Goal: Task Accomplishment & Management: Manage account settings

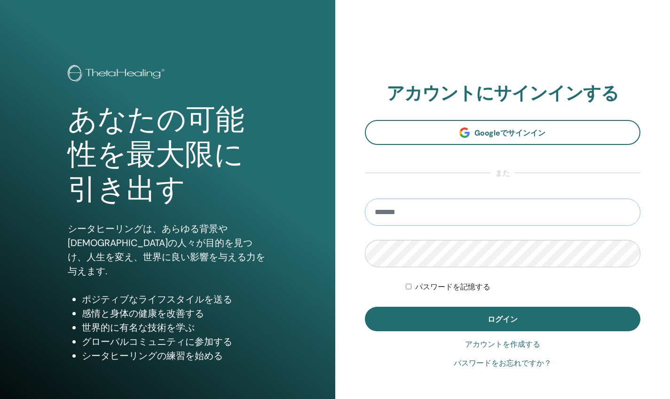
type input "**********"
click at [502, 319] on button "ログイン" at bounding box center [503, 318] width 276 height 24
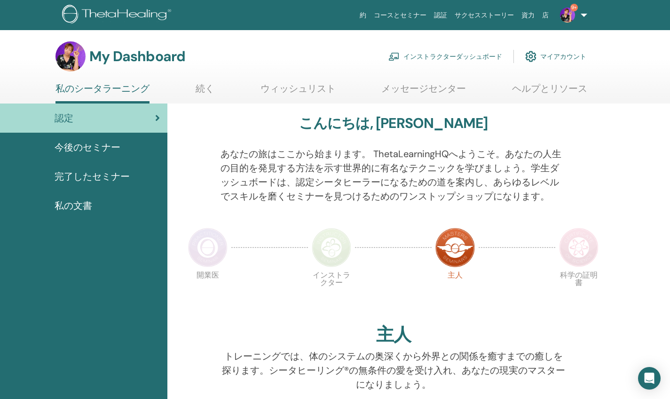
click at [456, 50] on link "インストラクターダッシュボード" at bounding box center [445, 56] width 114 height 21
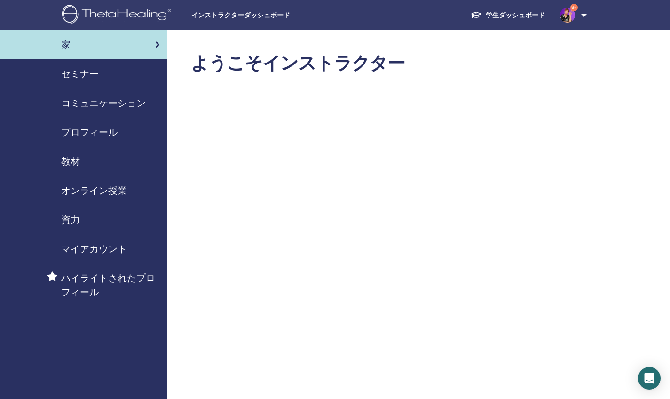
click at [79, 75] on span "セミナー" at bounding box center [80, 74] width 38 height 14
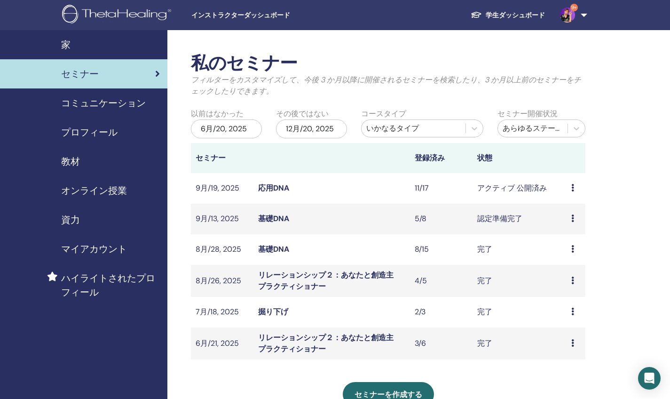
click at [503, 188] on td "アクティブ 公開済み" at bounding box center [519, 188] width 94 height 31
drag, startPoint x: 419, startPoint y: 187, endPoint x: 428, endPoint y: 187, distance: 8.9
click at [419, 187] on td "11/17" at bounding box center [441, 188] width 63 height 31
click at [572, 188] on icon at bounding box center [572, 188] width 3 height 8
click at [569, 220] on link "出席者" at bounding box center [563, 224] width 23 height 10
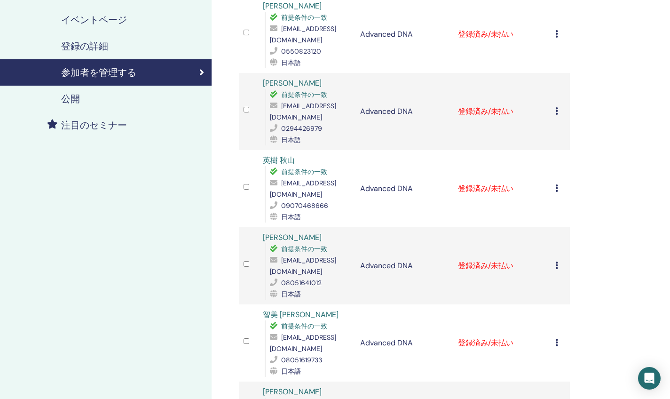
scroll to position [141, 0]
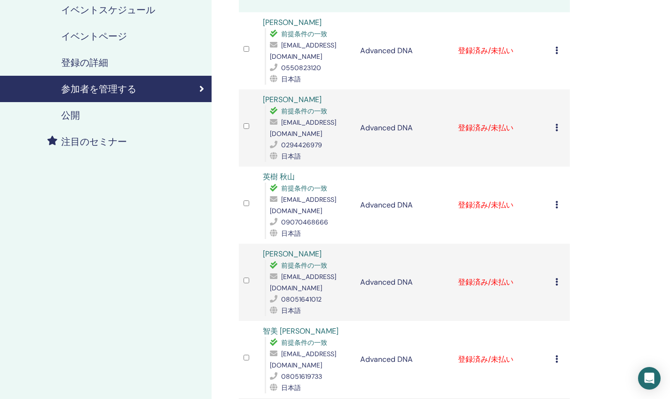
click at [556, 50] on icon at bounding box center [556, 51] width 3 height 8
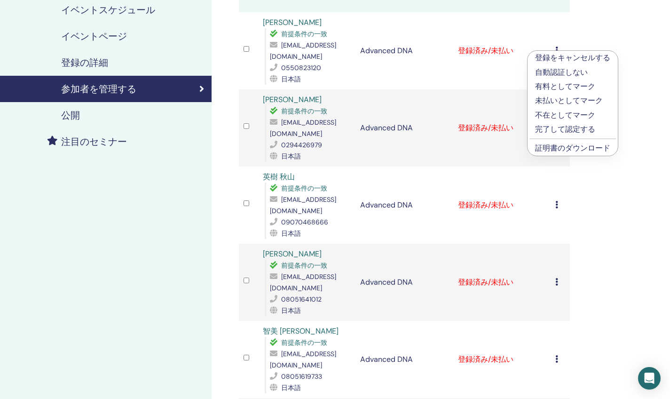
click at [563, 128] on p "完了して認定する" at bounding box center [572, 129] width 75 height 11
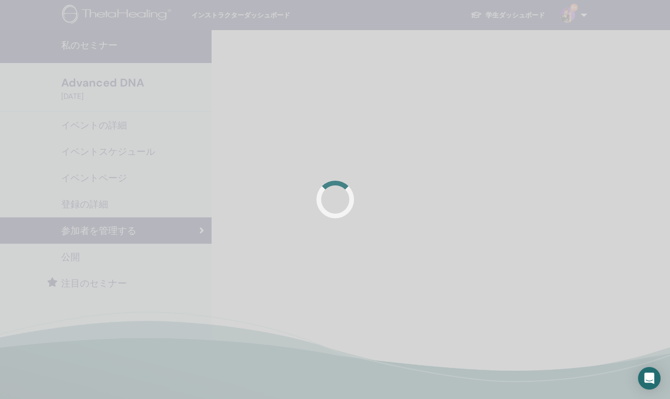
scroll to position [141, 0]
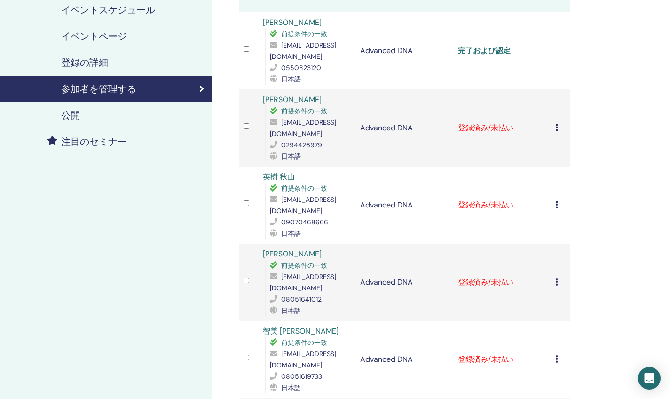
drag, startPoint x: 562, startPoint y: 128, endPoint x: 556, endPoint y: 127, distance: 5.7
click at [562, 128] on div "登録をキャンセルする 自動認証しない 有料としてマーク 未払いとしてマーク 不在としてマーク 完了して認定する 証明書のダウンロード" at bounding box center [560, 127] width 10 height 11
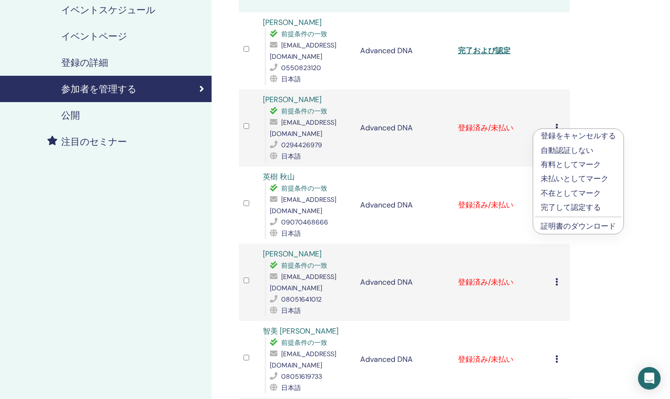
click at [551, 206] on p "完了して認定する" at bounding box center [578, 207] width 75 height 11
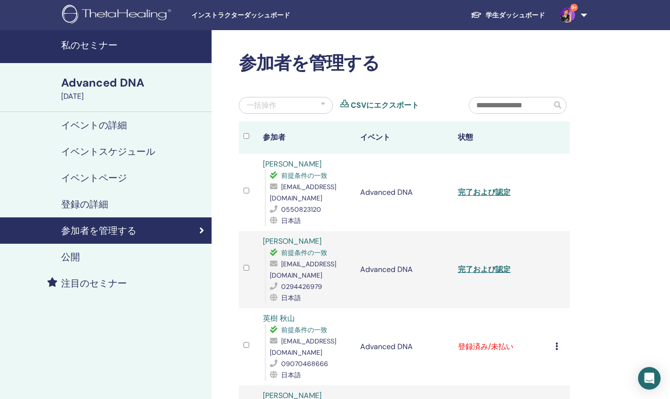
click at [480, 193] on link "完了および認定" at bounding box center [484, 192] width 53 height 10
click at [478, 267] on link "完了および認定" at bounding box center [484, 269] width 53 height 10
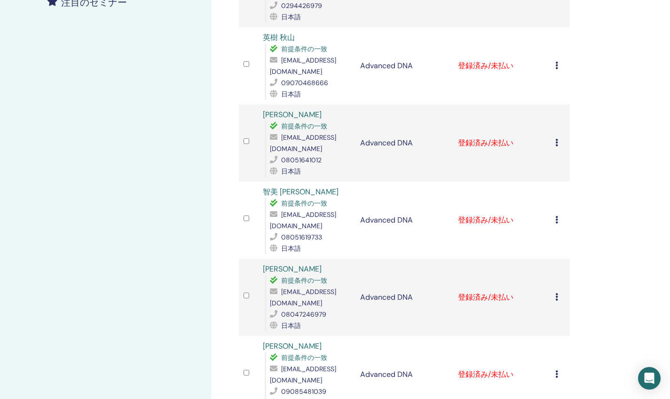
scroll to position [265, 0]
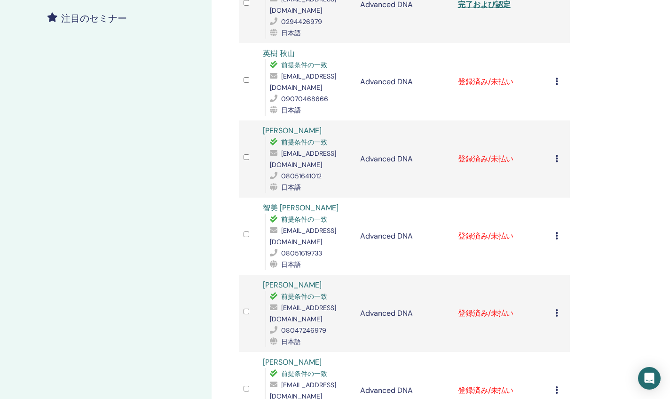
click at [555, 84] on icon at bounding box center [556, 82] width 3 height 8
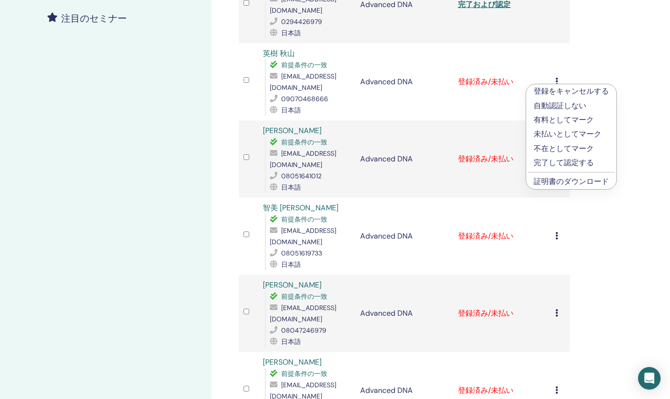
click at [547, 164] on p "完了して認定する" at bounding box center [570, 162] width 75 height 11
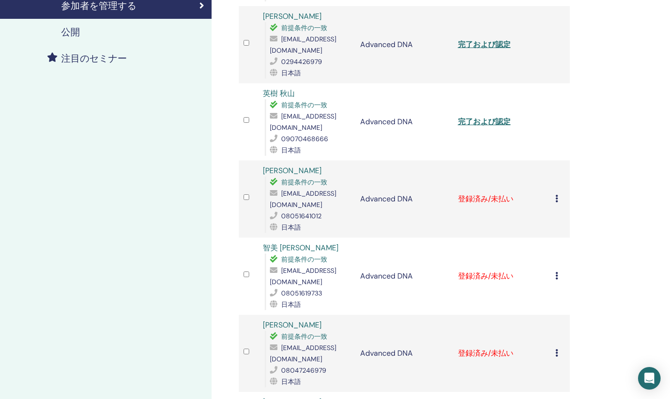
scroll to position [140, 0]
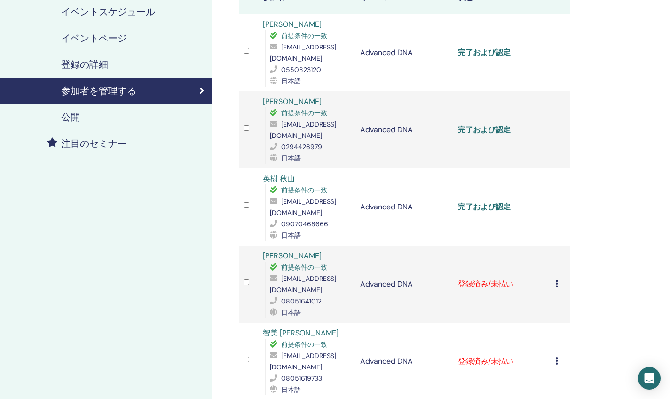
click at [490, 204] on link "完了および認定" at bounding box center [484, 207] width 53 height 10
click at [556, 282] on icon at bounding box center [556, 284] width 3 height 8
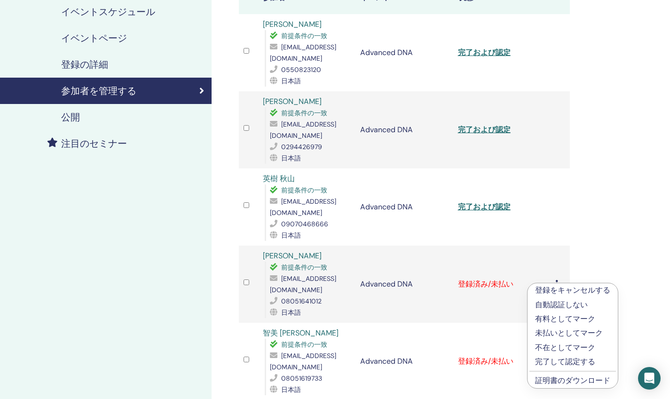
click at [537, 360] on p "完了して認定する" at bounding box center [572, 361] width 75 height 11
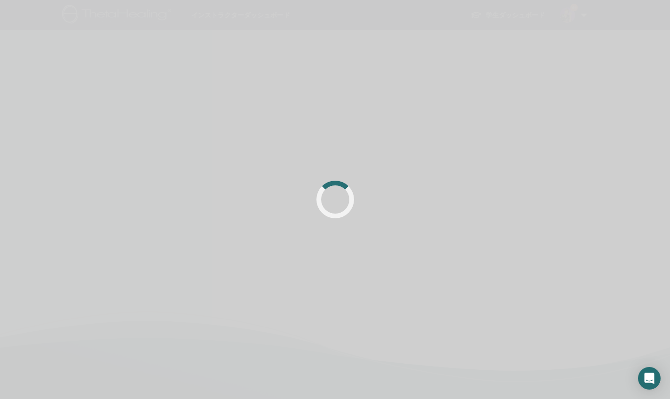
scroll to position [140, 0]
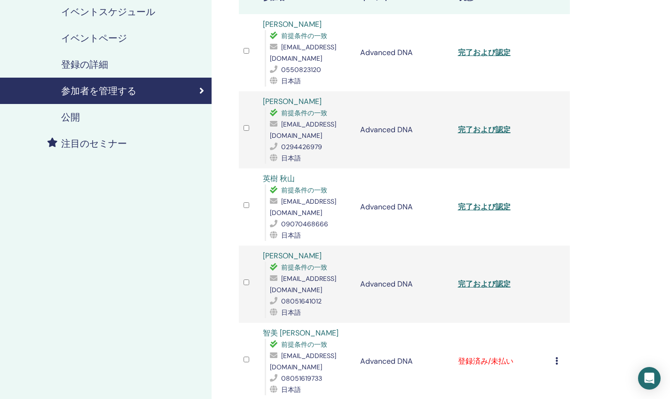
click at [468, 282] on link "完了および認定" at bounding box center [484, 284] width 53 height 10
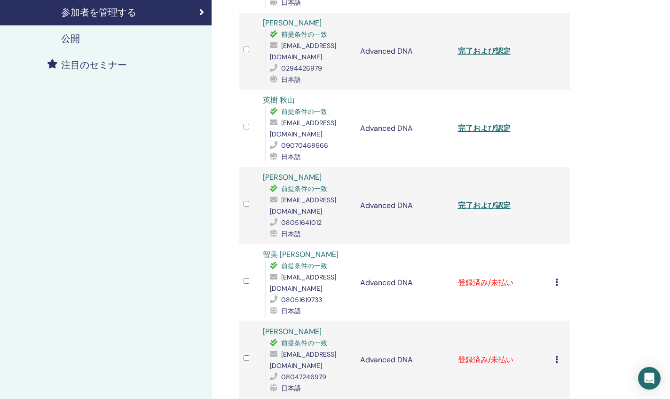
scroll to position [228, 0]
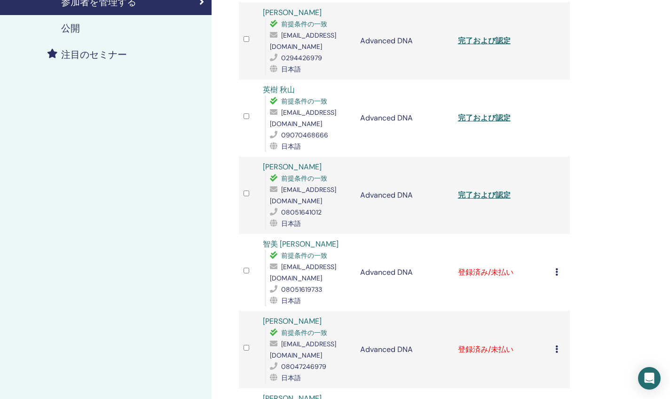
click at [478, 264] on td "登録済み/未払い" at bounding box center [501, 272] width 97 height 77
click at [556, 268] on icon at bounding box center [556, 272] width 3 height 8
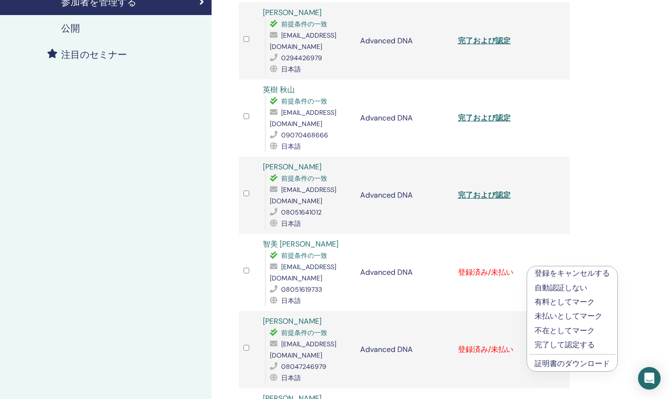
click at [551, 345] on p "完了して認定する" at bounding box center [571, 344] width 75 height 11
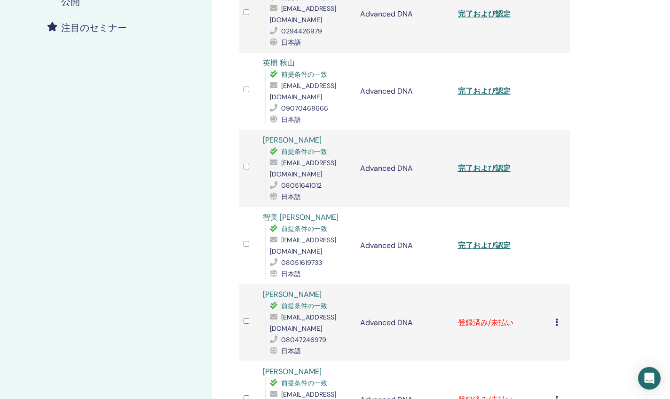
scroll to position [334, 0]
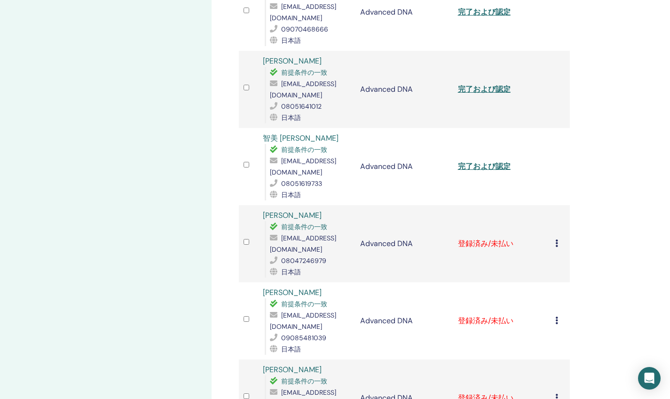
click at [482, 161] on link "完了および認定" at bounding box center [484, 166] width 53 height 10
click at [556, 239] on icon at bounding box center [556, 243] width 3 height 8
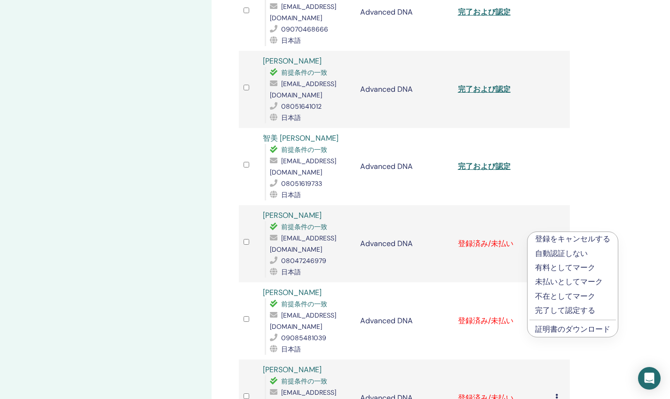
click at [550, 311] on p "完了して認定する" at bounding box center [572, 310] width 75 height 11
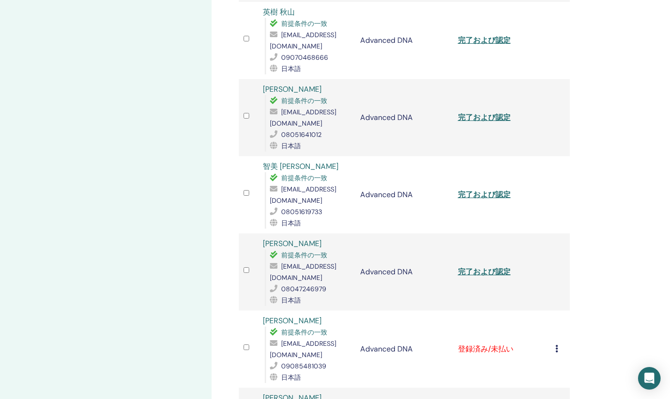
scroll to position [321, 0]
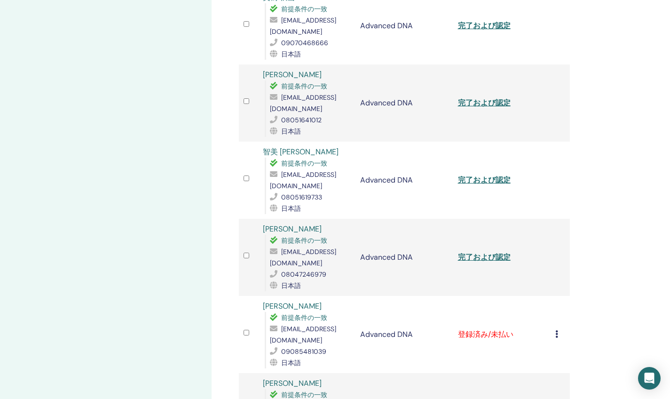
click at [494, 252] on link "完了および認定" at bounding box center [484, 257] width 53 height 10
click at [555, 330] on icon at bounding box center [556, 334] width 3 height 8
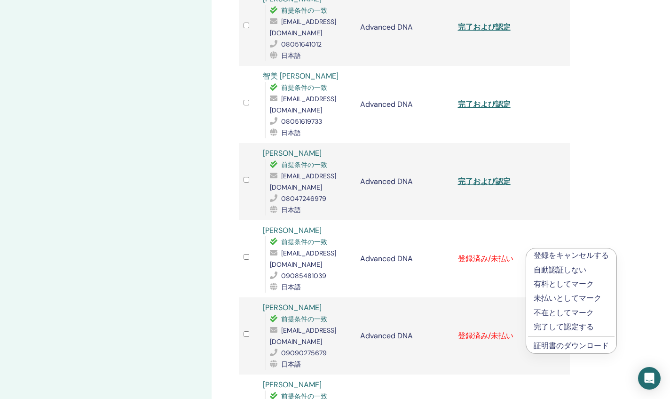
click at [551, 326] on p "完了して認定する" at bounding box center [570, 326] width 75 height 11
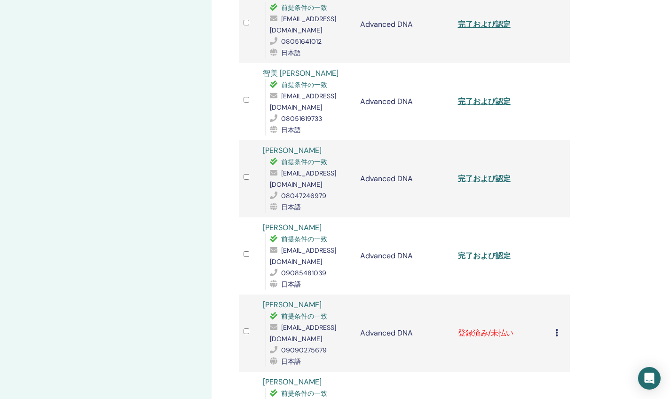
scroll to position [413, 0]
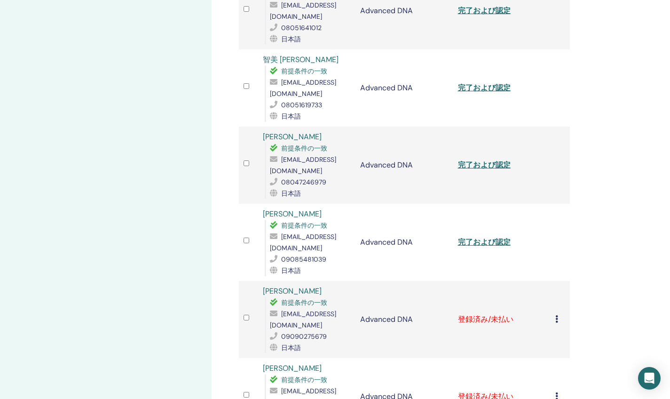
click at [497, 237] on link "完了および認定" at bounding box center [484, 242] width 53 height 10
click at [556, 315] on icon at bounding box center [556, 319] width 3 height 8
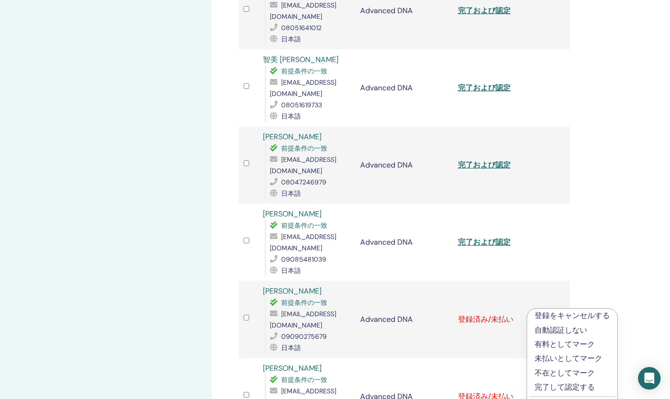
scroll to position [480, 0]
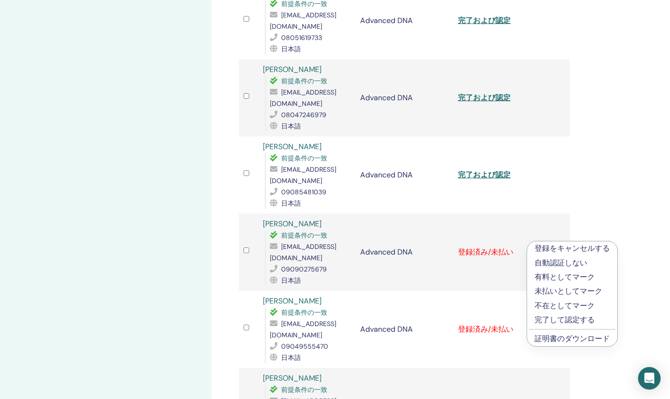
click at [553, 318] on p "完了して認定する" at bounding box center [571, 319] width 75 height 11
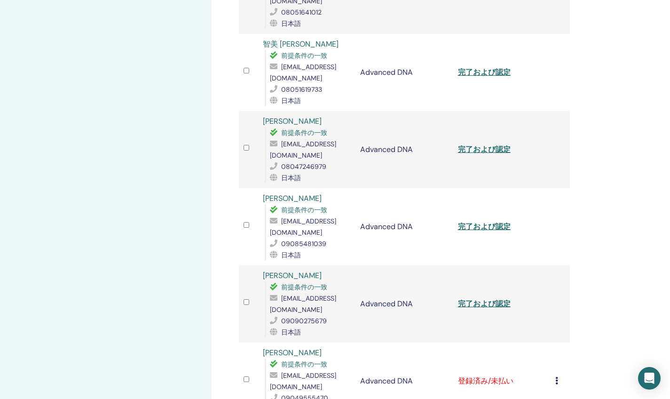
scroll to position [511, 0]
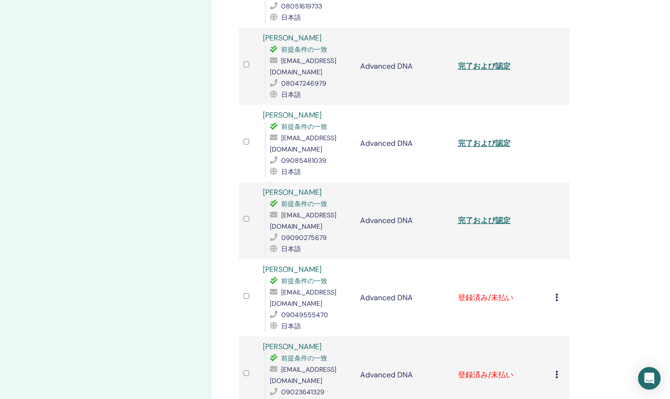
click at [500, 215] on link "完了および認定" at bounding box center [484, 220] width 53 height 10
click at [556, 293] on icon at bounding box center [556, 297] width 3 height 8
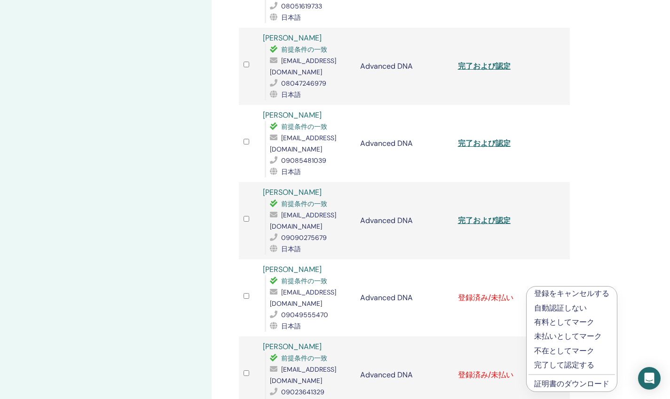
click at [552, 364] on p "完了して認定する" at bounding box center [571, 364] width 75 height 11
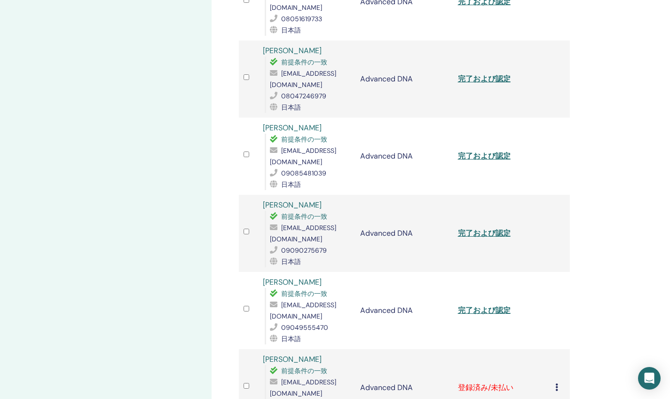
scroll to position [581, 0]
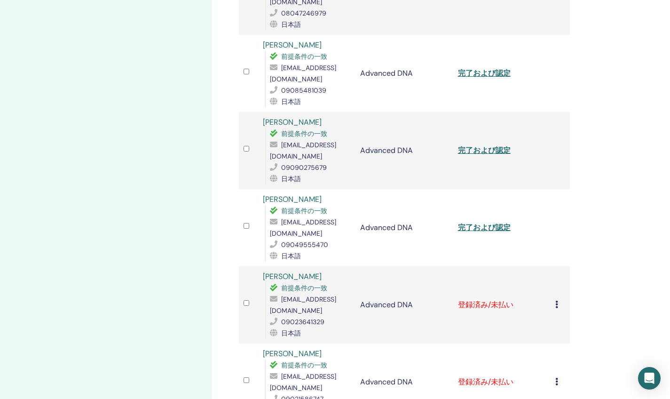
click at [478, 222] on link "完了および認定" at bounding box center [484, 227] width 53 height 10
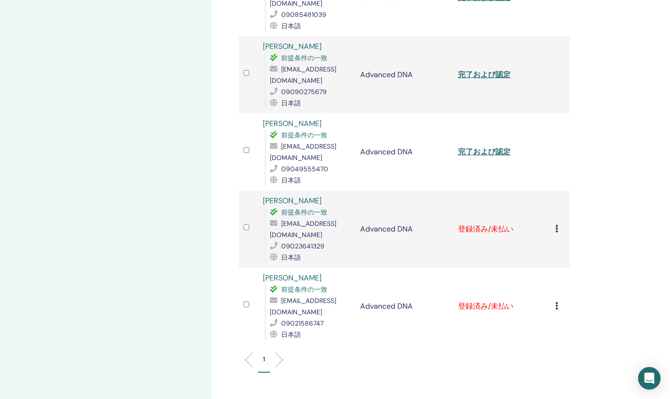
scroll to position [675, 0]
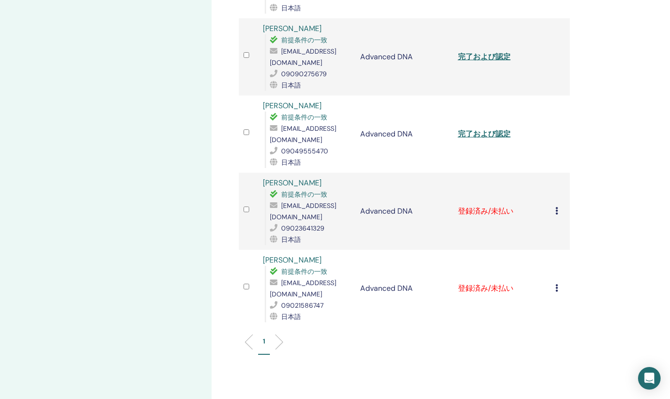
click at [555, 207] on icon at bounding box center [556, 211] width 3 height 8
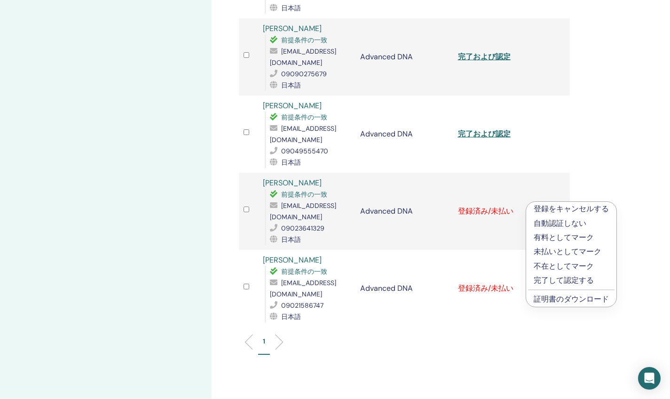
click at [555, 279] on p "完了して認定する" at bounding box center [570, 279] width 75 height 11
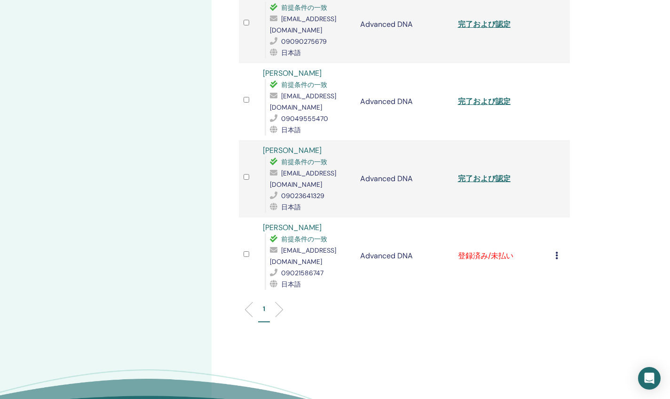
scroll to position [709, 0]
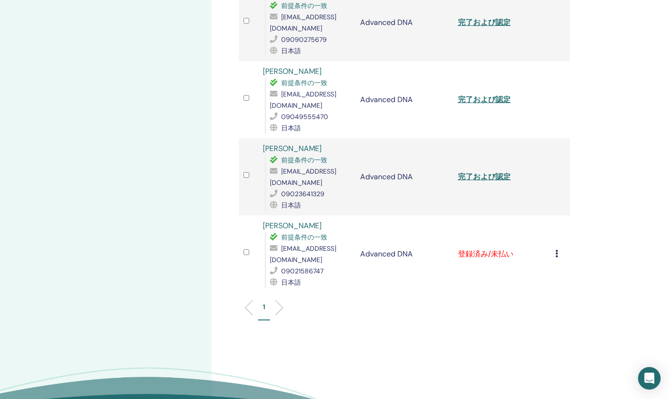
click at [475, 172] on link "完了および認定" at bounding box center [484, 177] width 53 height 10
click at [555, 250] on icon at bounding box center [556, 254] width 3 height 8
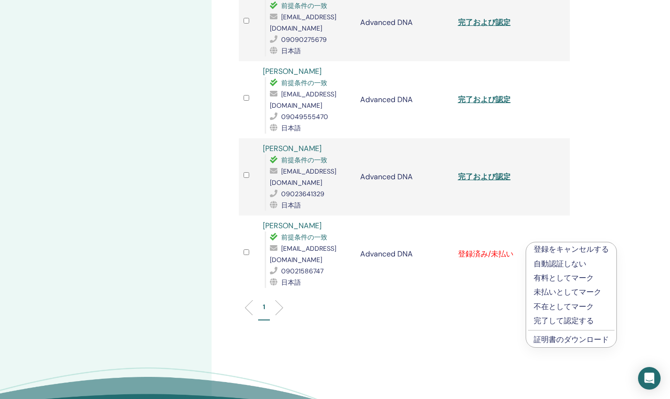
click at [547, 319] on p "完了して認定する" at bounding box center [570, 320] width 75 height 11
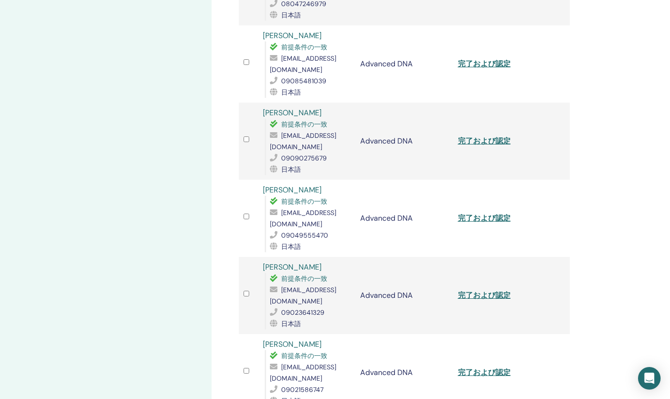
scroll to position [777, 0]
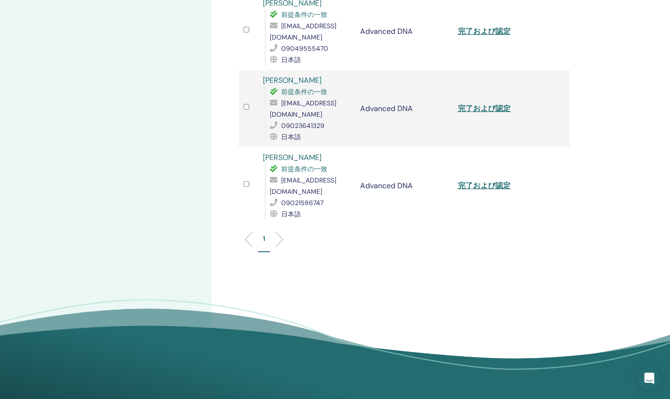
click at [485, 180] on link "完了および認定" at bounding box center [484, 185] width 53 height 10
